Goal: Transaction & Acquisition: Book appointment/travel/reservation

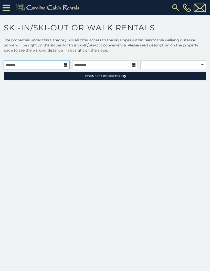
click at [65, 63] on input "text" at bounding box center [37, 65] width 66 height 9
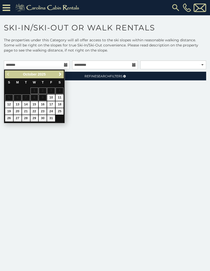
click at [60, 74] on span "Next" at bounding box center [60, 74] width 4 height 4
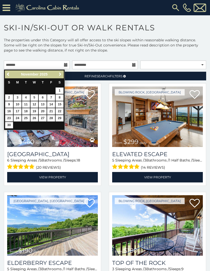
click at [60, 74] on span "Next" at bounding box center [60, 74] width 4 height 4
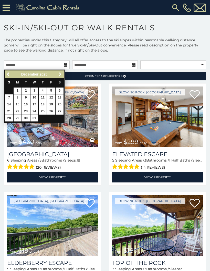
click at [61, 73] on span "Next" at bounding box center [60, 74] width 4 height 4
click at [21, 99] on link "5" at bounding box center [18, 98] width 8 height 6
type input "**********"
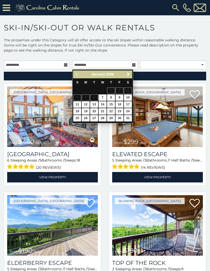
click at [120, 96] on link "9" at bounding box center [119, 98] width 8 height 6
type input "**********"
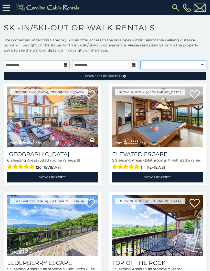
click at [198, 64] on select "**********" at bounding box center [173, 65] width 66 height 9
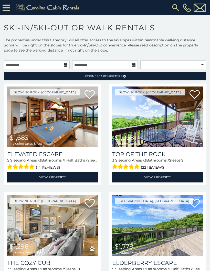
click at [180, 134] on img at bounding box center [157, 117] width 90 height 61
click at [194, 64] on select "**********" at bounding box center [173, 65] width 66 height 9
select select "**********"
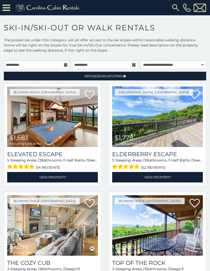
click at [117, 77] on span "Refine Search Filters" at bounding box center [103, 76] width 38 height 4
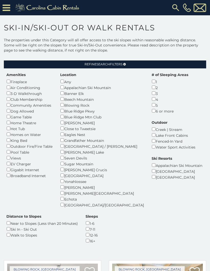
scroll to position [12, 0]
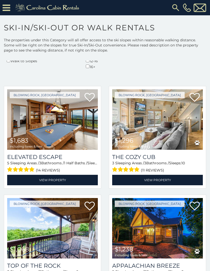
scroll to position [186, 0]
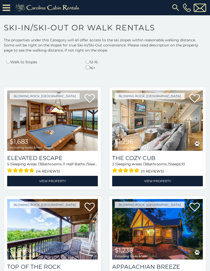
click at [70, 120] on img at bounding box center [52, 120] width 90 height 61
click at [67, 127] on img at bounding box center [52, 120] width 90 height 61
click at [78, 176] on link "View Property" at bounding box center [52, 181] width 90 height 10
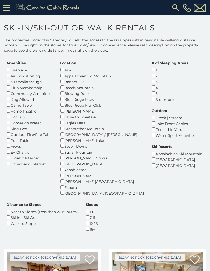
scroll to position [23, 0]
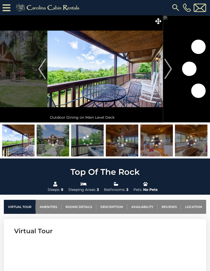
click at [171, 66] on img "Next" at bounding box center [168, 69] width 8 height 20
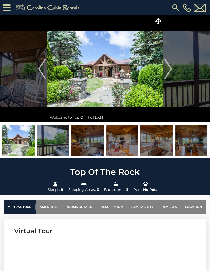
click at [169, 71] on img "Next" at bounding box center [168, 69] width 8 height 20
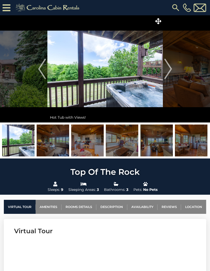
click at [171, 68] on img "Next" at bounding box center [168, 69] width 8 height 20
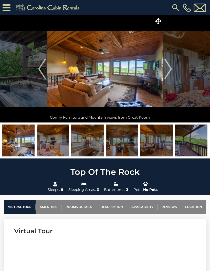
click at [171, 71] on img "Next" at bounding box center [168, 69] width 8 height 20
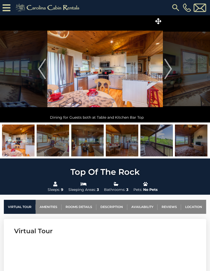
click at [171, 70] on img "Next" at bounding box center [168, 69] width 8 height 20
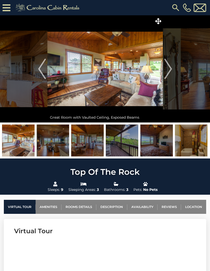
click at [169, 72] on img "Next" at bounding box center [168, 69] width 8 height 20
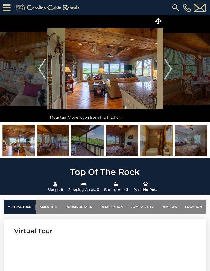
click at [170, 69] on img "Next" at bounding box center [168, 69] width 8 height 20
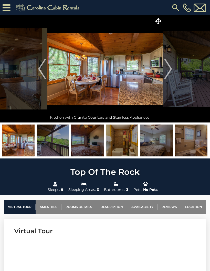
click at [170, 70] on img "Next" at bounding box center [168, 69] width 8 height 20
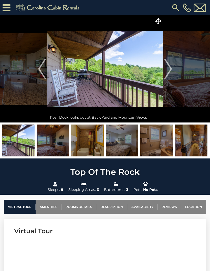
click at [169, 70] on img "Next" at bounding box center [168, 69] width 8 height 20
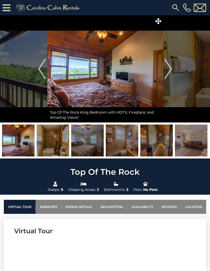
click at [171, 68] on img "Next" at bounding box center [168, 69] width 8 height 20
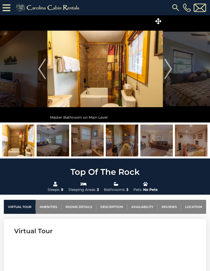
click at [168, 72] on img "Next" at bounding box center [168, 69] width 8 height 20
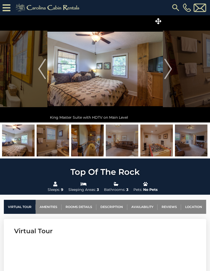
click at [168, 71] on img "Next" at bounding box center [168, 69] width 8 height 20
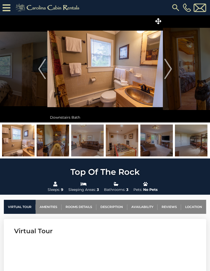
click at [171, 71] on img "Next" at bounding box center [168, 69] width 8 height 20
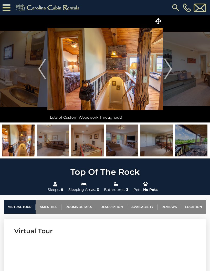
click at [172, 67] on button "Next" at bounding box center [168, 68] width 10 height 107
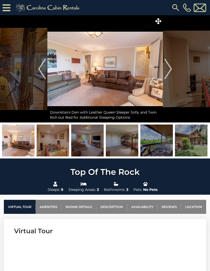
click at [171, 70] on img "Next" at bounding box center [168, 69] width 8 height 20
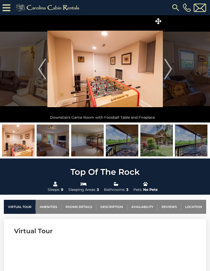
click at [172, 69] on button "Next" at bounding box center [168, 68] width 10 height 107
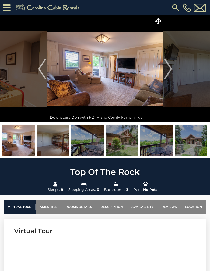
click at [169, 69] on img "Next" at bounding box center [168, 69] width 8 height 20
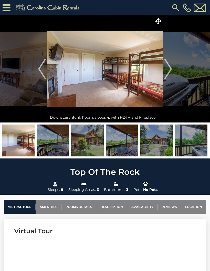
click at [171, 67] on img "Next" at bounding box center [168, 69] width 8 height 20
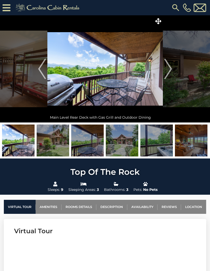
click at [170, 70] on img "Next" at bounding box center [168, 69] width 8 height 20
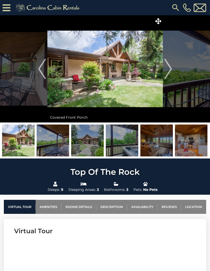
click at [169, 69] on img "Next" at bounding box center [168, 69] width 8 height 20
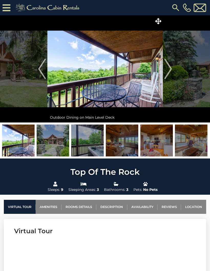
click at [171, 67] on img "Next" at bounding box center [168, 69] width 8 height 20
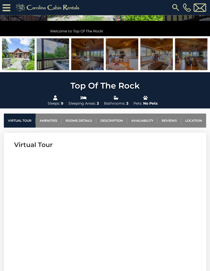
scroll to position [92, 0]
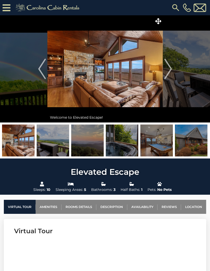
click at [168, 73] on img "Next" at bounding box center [168, 69] width 8 height 20
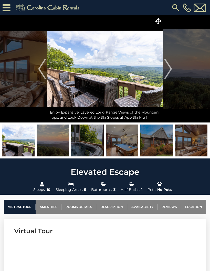
click at [170, 73] on img "Next" at bounding box center [168, 69] width 8 height 20
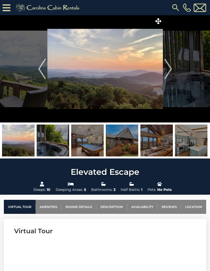
click at [169, 73] on img "Next" at bounding box center [168, 69] width 8 height 20
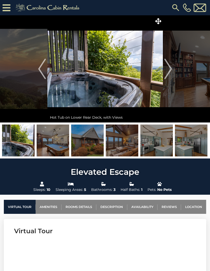
click at [170, 72] on img "Next" at bounding box center [168, 69] width 8 height 20
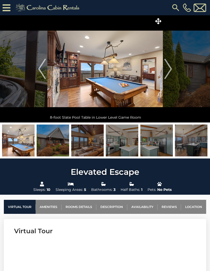
click at [169, 72] on img "Next" at bounding box center [168, 69] width 8 height 20
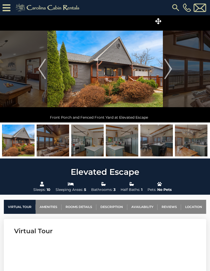
click at [170, 72] on img "Next" at bounding box center [168, 69] width 8 height 20
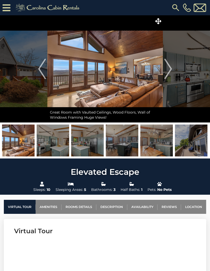
click at [169, 73] on img "Next" at bounding box center [168, 69] width 8 height 20
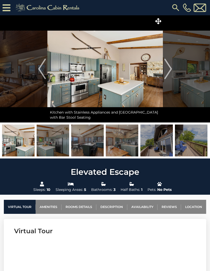
click at [172, 71] on button "Next" at bounding box center [168, 68] width 10 height 107
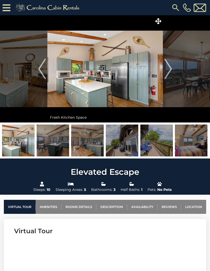
click at [172, 71] on button "Next" at bounding box center [168, 68] width 10 height 107
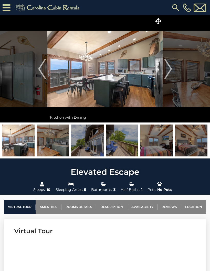
click at [169, 68] on img "Next" at bounding box center [168, 69] width 8 height 20
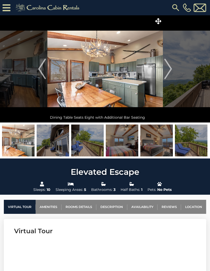
click at [169, 70] on img "Next" at bounding box center [168, 69] width 8 height 20
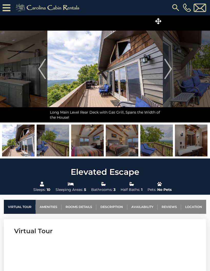
click at [169, 71] on img "Next" at bounding box center [168, 69] width 8 height 20
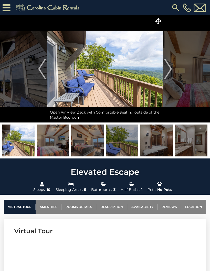
click at [172, 69] on button "Next" at bounding box center [168, 68] width 10 height 107
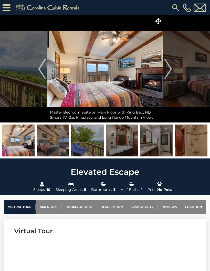
click at [170, 69] on img "Next" at bounding box center [168, 69] width 8 height 20
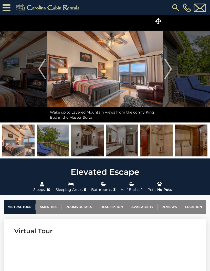
click at [170, 71] on img "Next" at bounding box center [168, 69] width 8 height 20
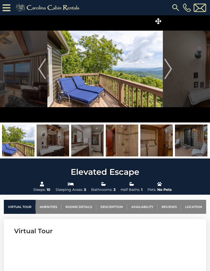
click at [169, 71] on img "Next" at bounding box center [168, 69] width 8 height 20
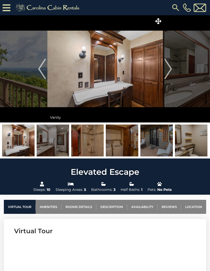
click at [170, 70] on img "Next" at bounding box center [168, 69] width 8 height 20
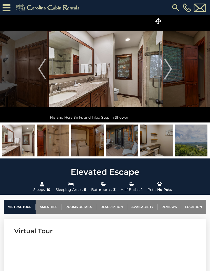
click at [169, 72] on img "Next" at bounding box center [168, 69] width 8 height 20
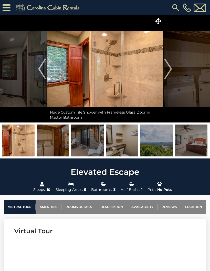
click at [168, 70] on img "Next" at bounding box center [168, 69] width 8 height 20
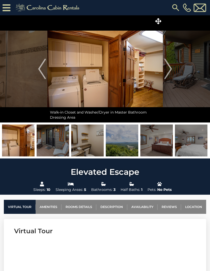
click at [170, 70] on img "Next" at bounding box center [168, 69] width 8 height 20
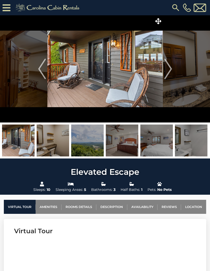
click at [171, 71] on img "Next" at bounding box center [168, 69] width 8 height 20
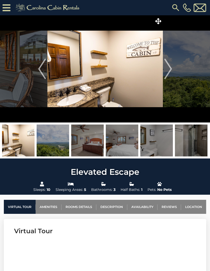
click at [172, 70] on button "Next" at bounding box center [168, 68] width 10 height 107
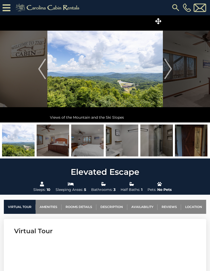
click at [170, 72] on img "Next" at bounding box center [168, 69] width 8 height 20
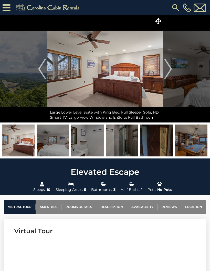
click at [41, 67] on img "Previous" at bounding box center [42, 69] width 8 height 20
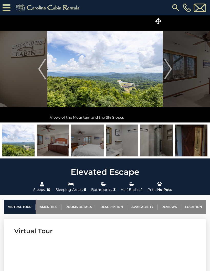
click at [131, 82] on img at bounding box center [104, 68] width 115 height 107
click at [171, 68] on img "Next" at bounding box center [168, 69] width 8 height 20
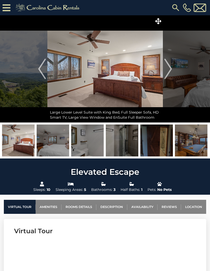
click at [169, 70] on img "Next" at bounding box center [168, 69] width 8 height 20
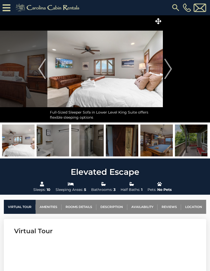
click at [169, 70] on img "Next" at bounding box center [168, 69] width 8 height 20
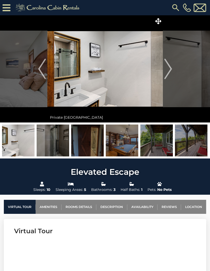
click at [170, 67] on img "Next" at bounding box center [168, 69] width 8 height 20
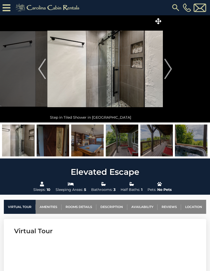
click at [171, 65] on img "Next" at bounding box center [168, 69] width 8 height 20
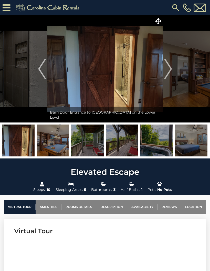
click at [172, 68] on button "Next" at bounding box center [168, 68] width 10 height 107
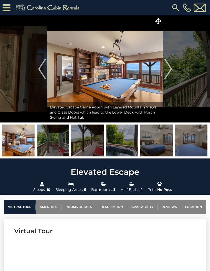
click at [172, 68] on button "Next" at bounding box center [168, 68] width 10 height 107
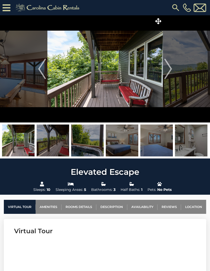
click at [171, 70] on img "Next" at bounding box center [168, 69] width 8 height 20
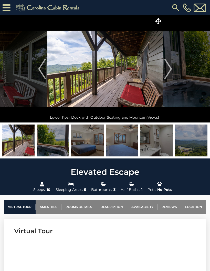
click at [171, 71] on img "Next" at bounding box center [168, 69] width 8 height 20
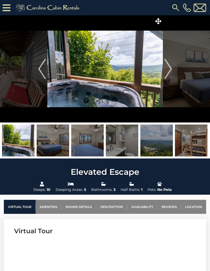
click at [170, 71] on img "Next" at bounding box center [168, 69] width 8 height 20
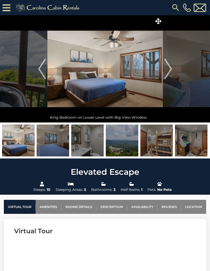
click at [170, 70] on img "Next" at bounding box center [168, 69] width 8 height 20
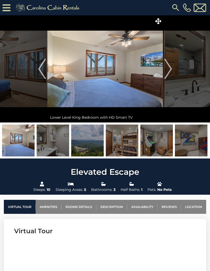
click at [168, 70] on img "Next" at bounding box center [168, 69] width 8 height 20
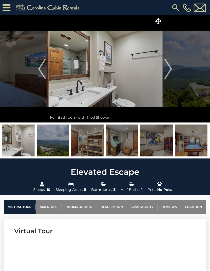
click at [168, 70] on img "Next" at bounding box center [168, 69] width 8 height 20
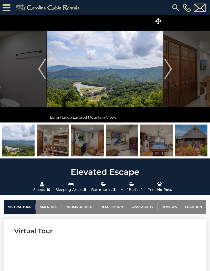
click at [170, 71] on img "Next" at bounding box center [168, 69] width 8 height 20
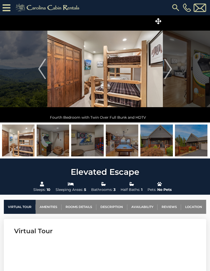
click at [169, 71] on img "Next" at bounding box center [168, 69] width 8 height 20
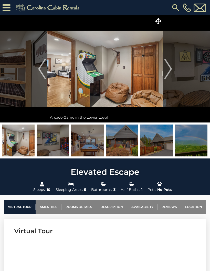
click at [169, 73] on img "Next" at bounding box center [168, 69] width 8 height 20
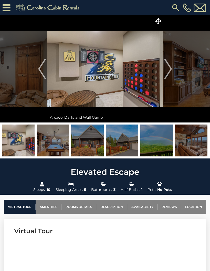
click at [170, 70] on img "Next" at bounding box center [168, 69] width 8 height 20
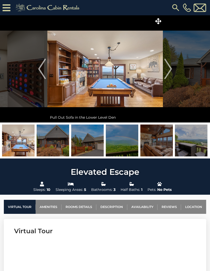
click at [169, 74] on img "Next" at bounding box center [168, 69] width 8 height 20
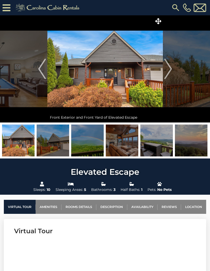
click at [168, 74] on img "Next" at bounding box center [168, 69] width 8 height 20
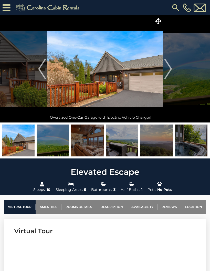
click at [167, 76] on img "Next" at bounding box center [168, 69] width 8 height 20
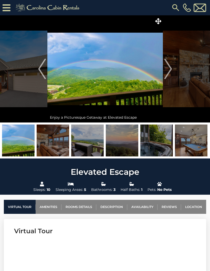
click at [167, 74] on img "Next" at bounding box center [168, 69] width 8 height 20
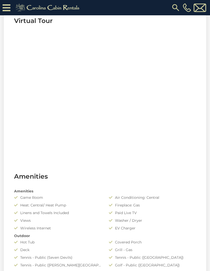
scroll to position [220, 0]
